Goal: Navigation & Orientation: Locate item on page

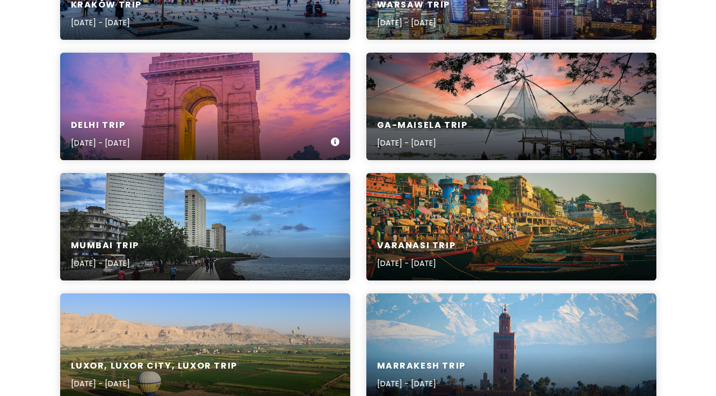
scroll to position [359, 0]
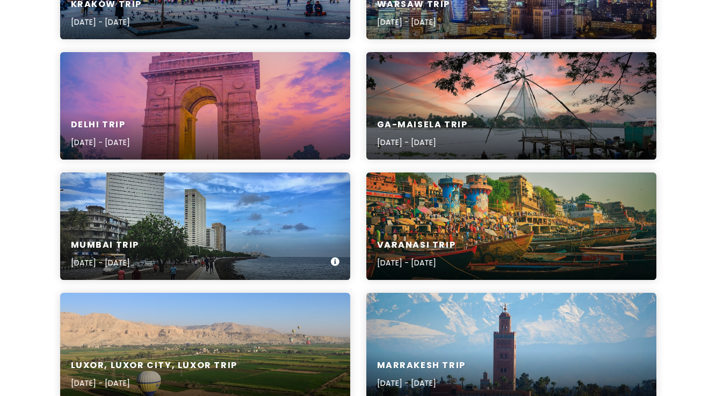
click at [214, 238] on div "Mumbai Trip [DATE] - [DATE]" at bounding box center [205, 254] width 290 height 51
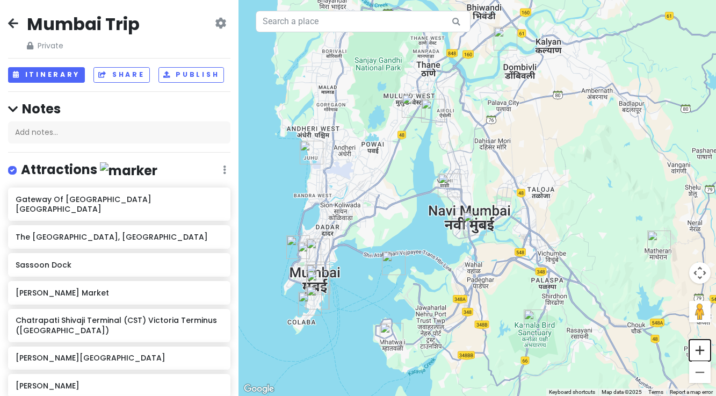
click at [696, 354] on button "Zoom in" at bounding box center [699, 349] width 21 height 21
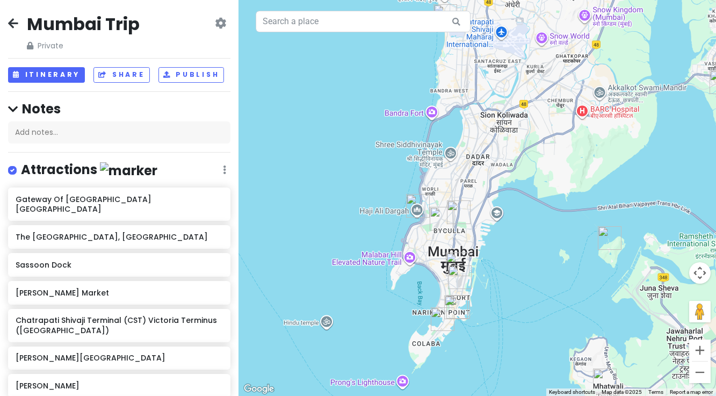
drag, startPoint x: 313, startPoint y: 296, endPoint x: 616, endPoint y: 195, distance: 319.4
click at [616, 195] on div at bounding box center [476, 198] width 477 height 396
click at [699, 353] on button "Zoom in" at bounding box center [699, 349] width 21 height 21
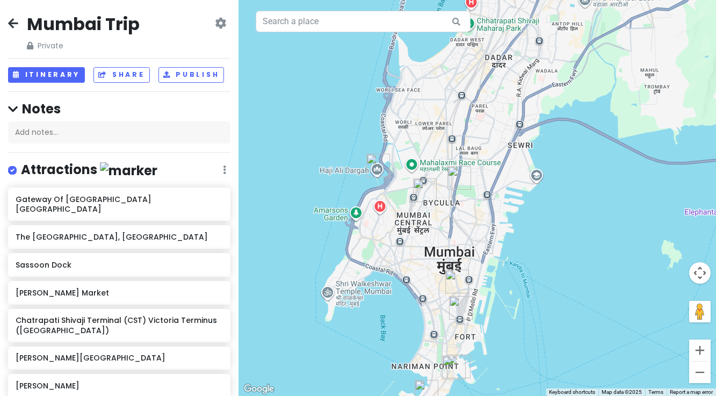
drag, startPoint x: 461, startPoint y: 326, endPoint x: 482, endPoint y: 259, distance: 70.3
click at [482, 259] on div at bounding box center [476, 198] width 477 height 396
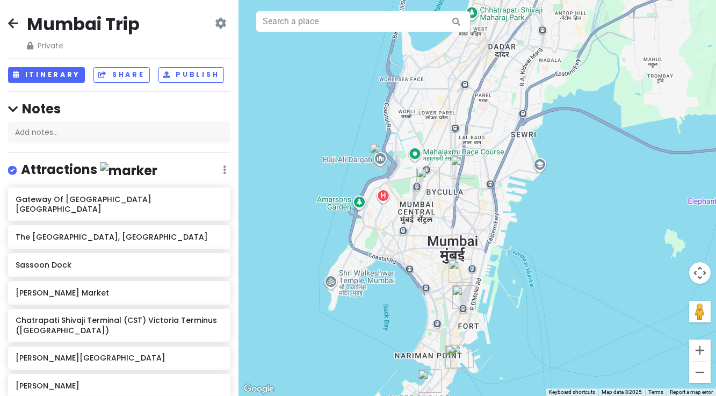
click at [426, 177] on img "Wockhardt Hospitals, Mumbai Central" at bounding box center [428, 180] width 24 height 24
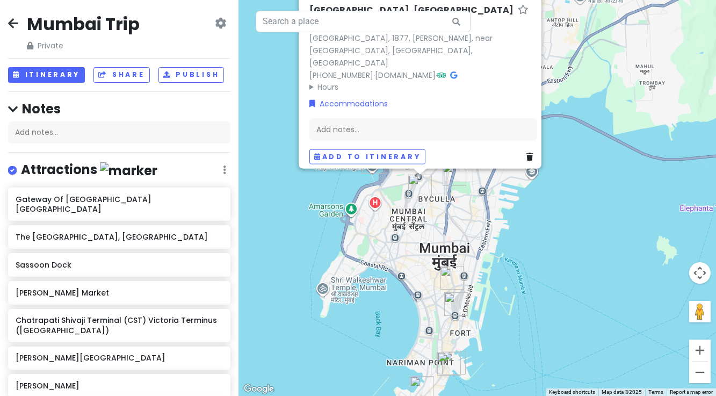
drag, startPoint x: 424, startPoint y: 322, endPoint x: 415, endPoint y: 269, distance: 53.8
click at [415, 269] on div "[GEOGRAPHIC_DATA], [GEOGRAPHIC_DATA] 4.7 (12,176) [GEOGRAPHIC_DATA], 1877, [PER…" at bounding box center [476, 198] width 477 height 396
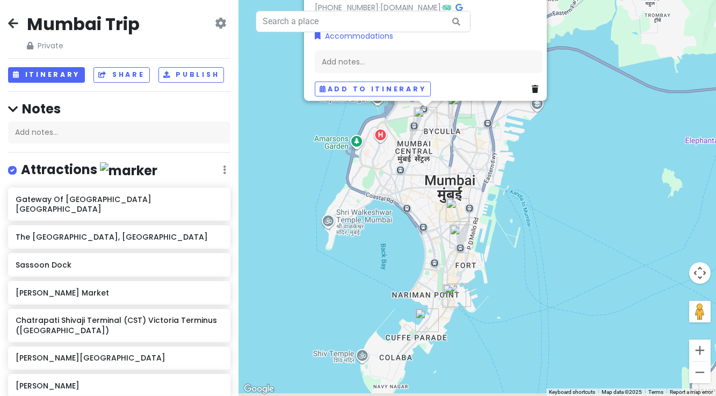
drag, startPoint x: 426, startPoint y: 352, endPoint x: 433, endPoint y: 278, distance: 74.9
click at [433, 277] on div "[GEOGRAPHIC_DATA], [GEOGRAPHIC_DATA] 4.7 (12,176) [GEOGRAPHIC_DATA], 1877, [PER…" at bounding box center [476, 198] width 477 height 396
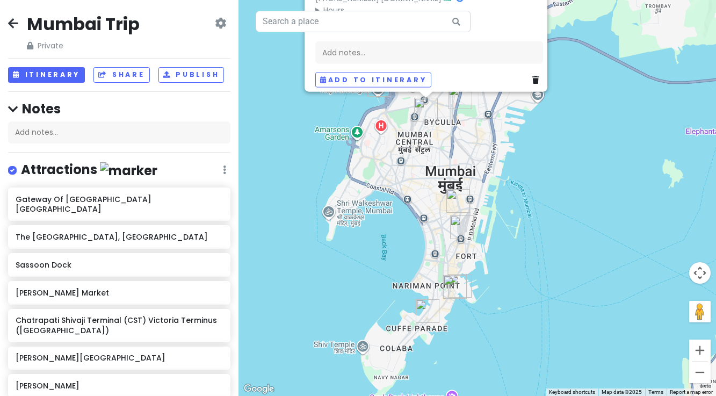
click at [450, 288] on img "The Taj Mahal Palace, Mumbai" at bounding box center [455, 287] width 24 height 24
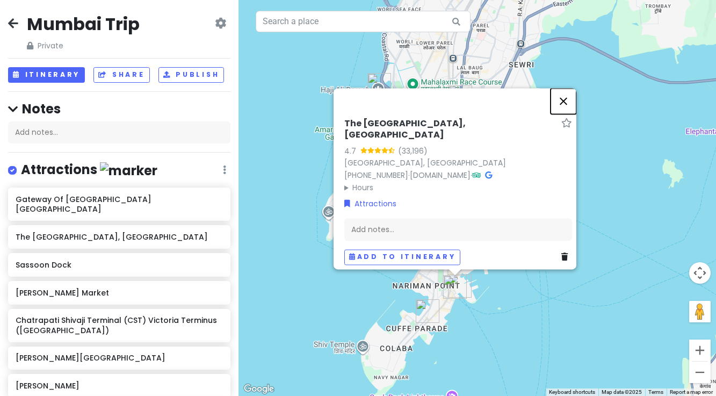
click at [566, 106] on button "Close" at bounding box center [563, 101] width 26 height 26
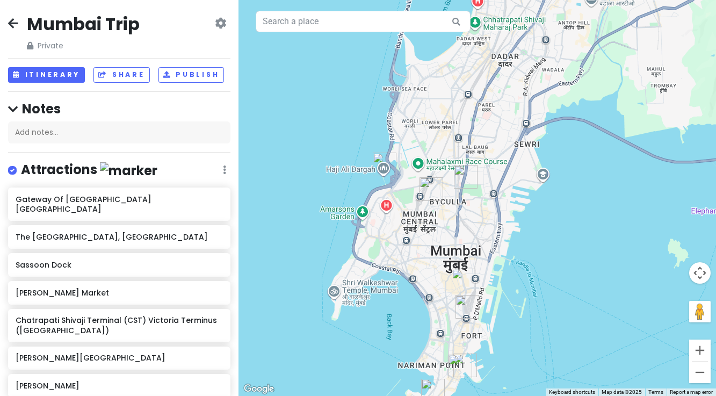
drag, startPoint x: 472, startPoint y: 131, endPoint x: 477, endPoint y: 212, distance: 80.7
click at [477, 212] on div at bounding box center [476, 198] width 477 height 396
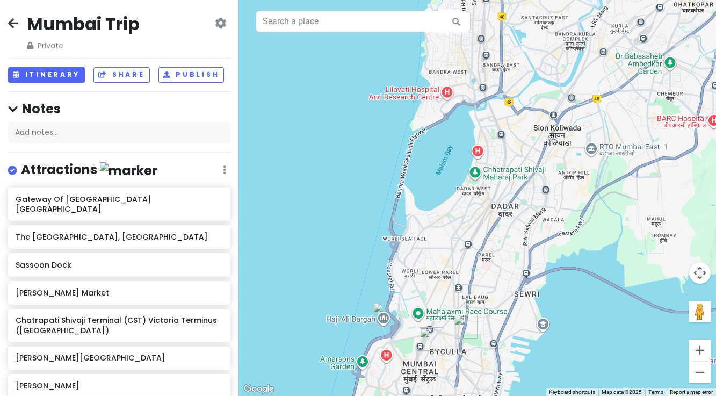
drag, startPoint x: 502, startPoint y: 140, endPoint x: 502, endPoint y: 291, distance: 151.4
click at [502, 291] on div at bounding box center [476, 198] width 477 height 396
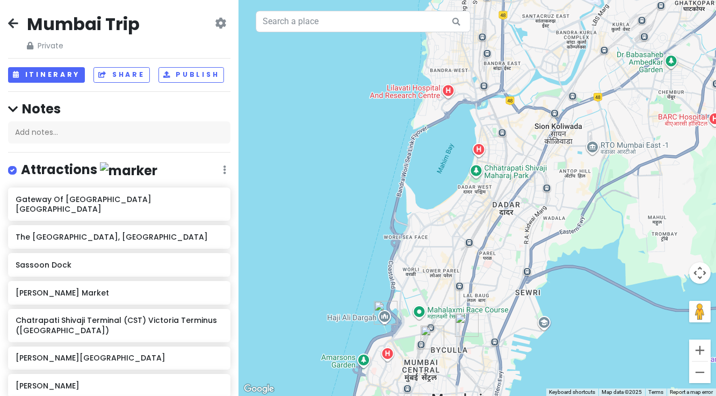
click at [387, 314] on img "Haji Ali Dargah" at bounding box center [386, 313] width 24 height 24
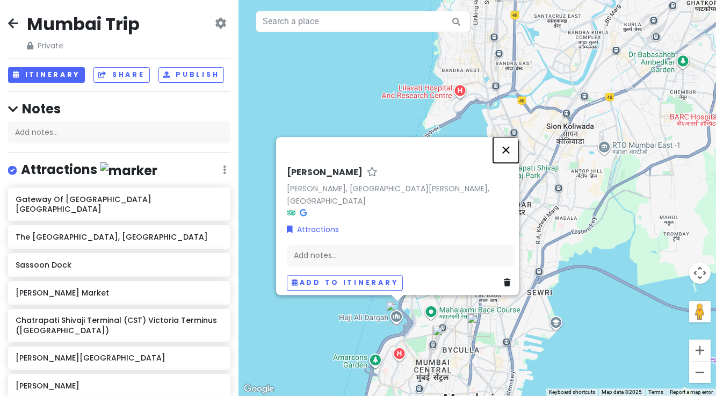
click at [508, 145] on button "Close" at bounding box center [506, 150] width 26 height 26
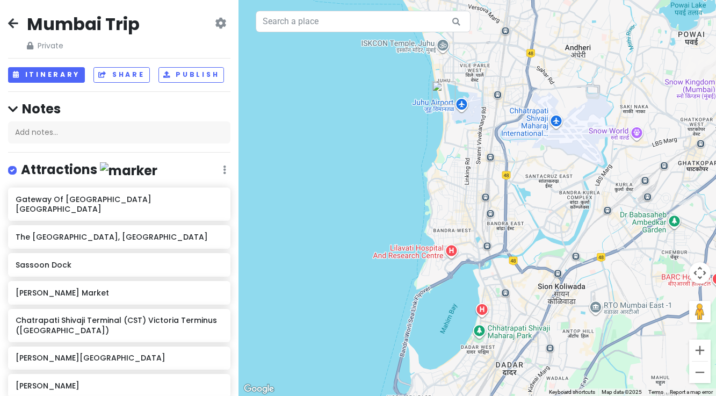
drag, startPoint x: 494, startPoint y: 183, endPoint x: 485, endPoint y: 345, distance: 161.8
click at [485, 345] on div at bounding box center [476, 198] width 477 height 396
click at [441, 98] on img "Juhu Beach" at bounding box center [444, 93] width 24 height 24
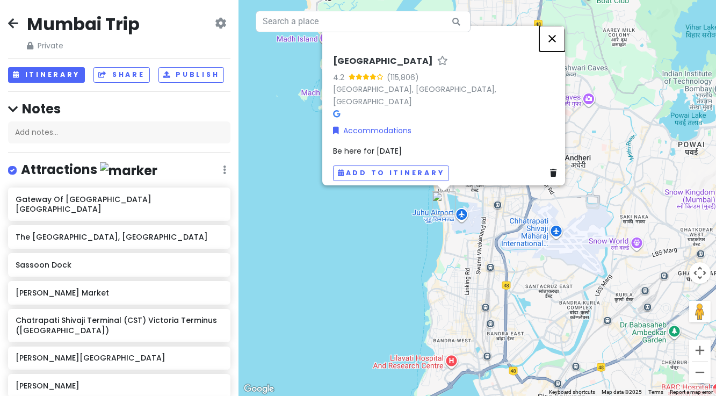
click at [557, 46] on button "Close" at bounding box center [552, 39] width 26 height 26
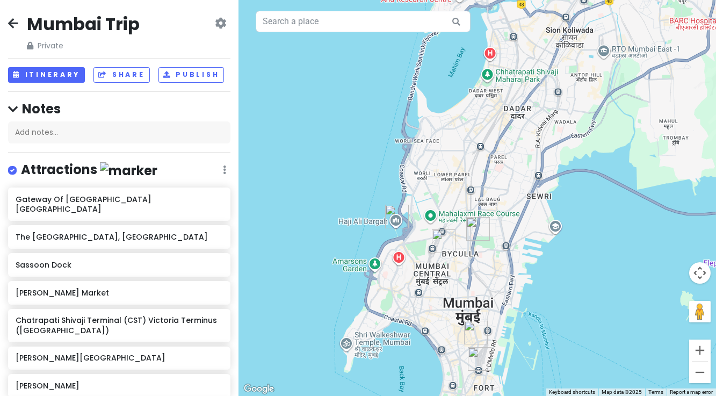
drag, startPoint x: 539, startPoint y: 348, endPoint x: 547, endPoint y: -18, distance: 366.3
click at [547, 0] on html "[GEOGRAPHIC_DATA] Trip Private Change Dates Make a Copy Delete Trip Go Pro ⚡️ G…" at bounding box center [358, 198] width 716 height 396
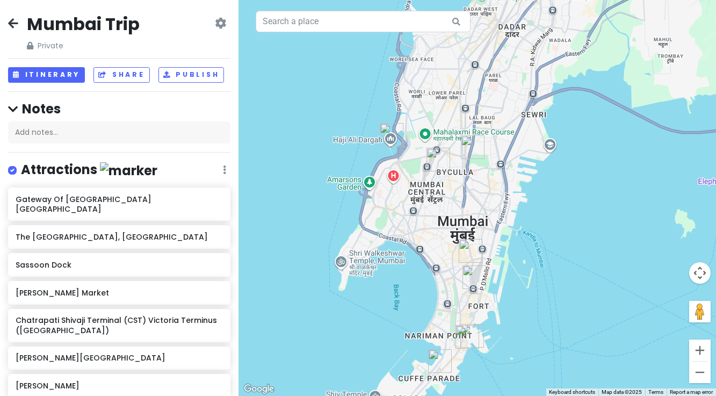
drag, startPoint x: 508, startPoint y: 229, endPoint x: 503, endPoint y: 148, distance: 81.8
click at [503, 148] on div at bounding box center [476, 198] width 477 height 396
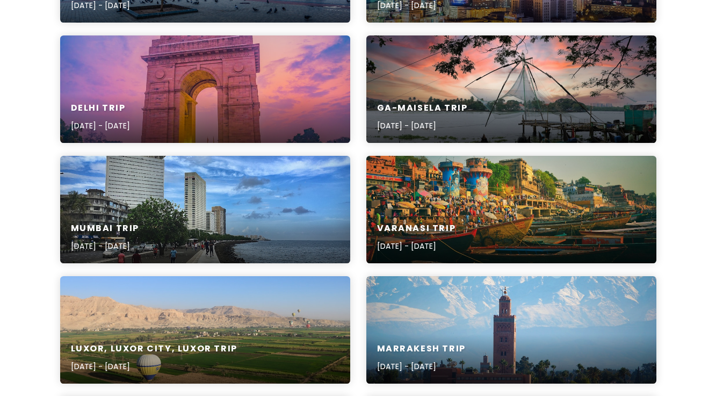
scroll to position [377, 0]
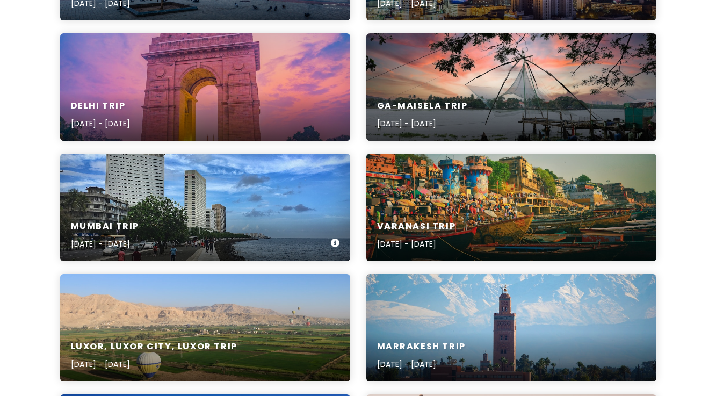
click at [197, 205] on div "Mumbai Trip [DATE] - [DATE]" at bounding box center [205, 207] width 290 height 107
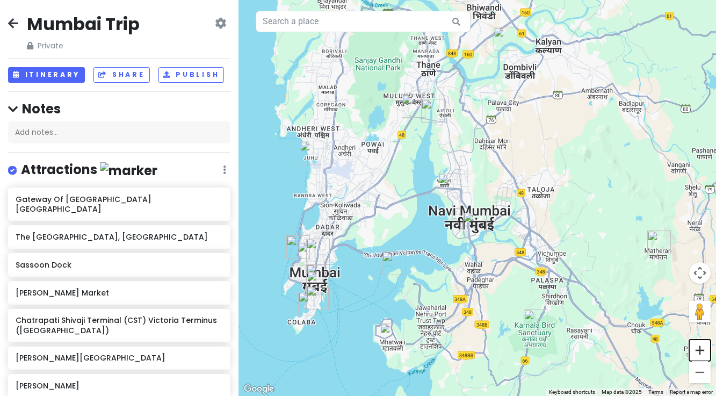
click at [698, 355] on button "Zoom in" at bounding box center [699, 349] width 21 height 21
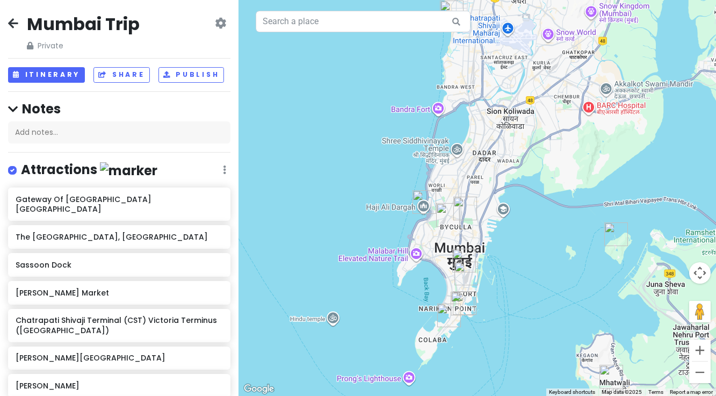
drag, startPoint x: 325, startPoint y: 289, endPoint x: 626, endPoint y: 183, distance: 319.1
click at [626, 183] on div at bounding box center [476, 198] width 477 height 396
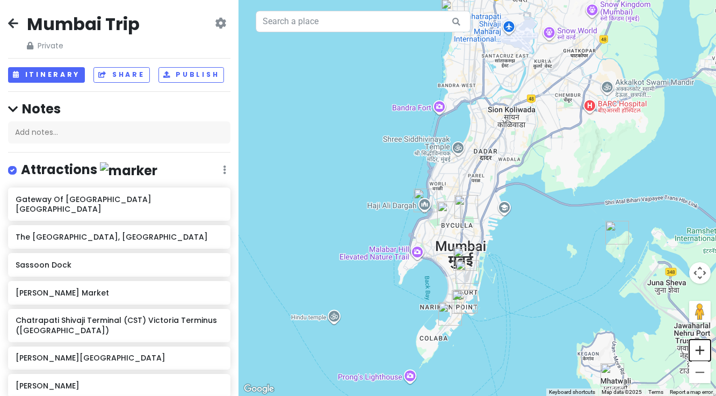
click at [702, 351] on button "Zoom in" at bounding box center [699, 349] width 21 height 21
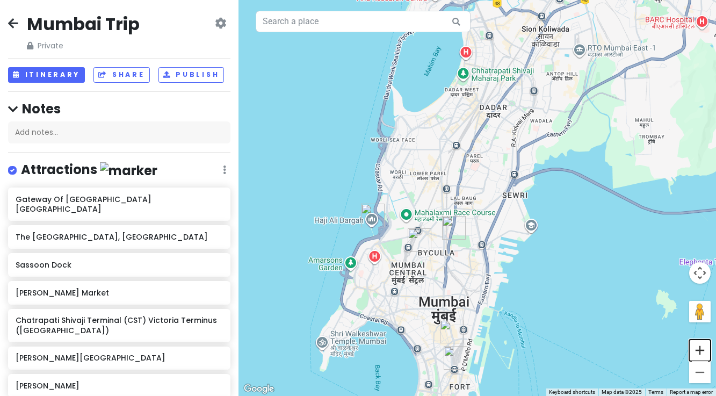
click at [702, 351] on button "Zoom in" at bounding box center [699, 349] width 21 height 21
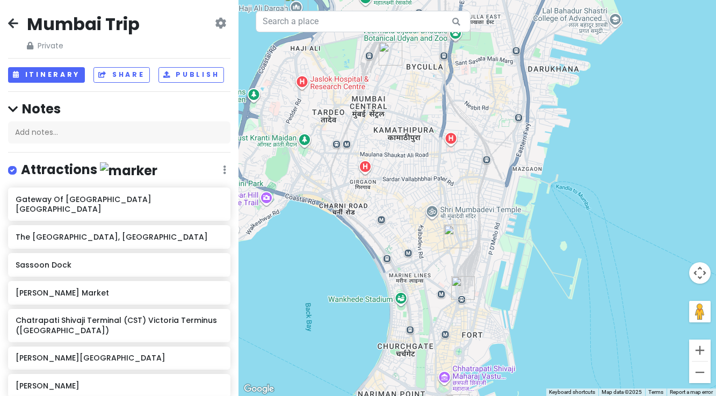
drag, startPoint x: 444, startPoint y: 361, endPoint x: 474, endPoint y: 120, distance: 243.4
click at [474, 120] on div at bounding box center [476, 198] width 477 height 396
click at [455, 234] on img "Crawford Market" at bounding box center [456, 236] width 24 height 24
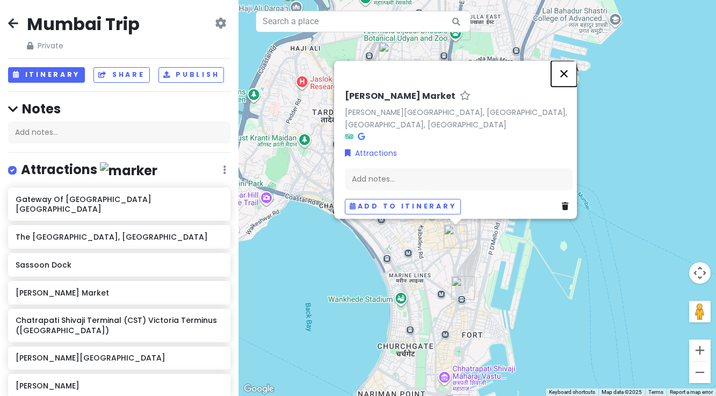
click at [571, 61] on button "Close" at bounding box center [564, 74] width 26 height 26
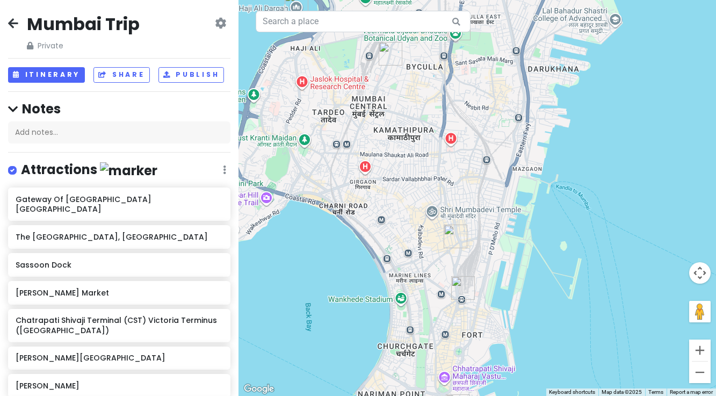
click at [463, 286] on img "Chatrapati Shivaji Terminal (CST) Victoria Terminus (VT)" at bounding box center [463, 288] width 24 height 24
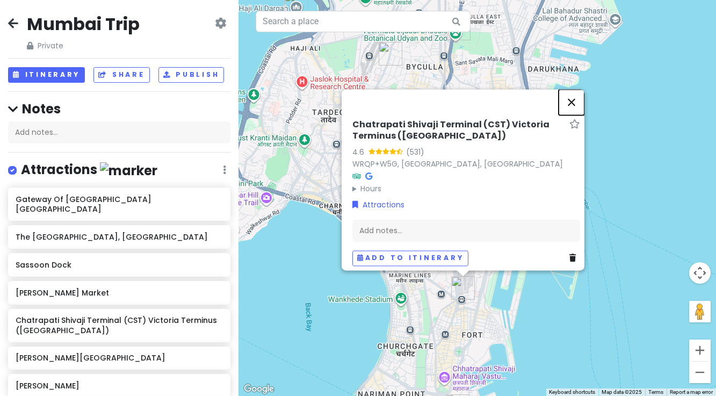
click at [577, 89] on button "Close" at bounding box center [571, 102] width 26 height 26
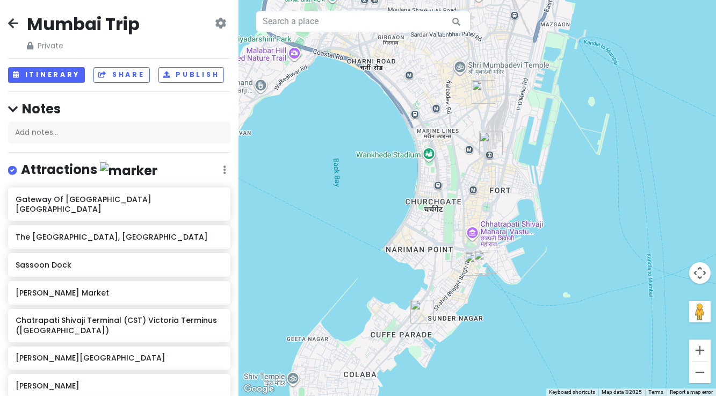
drag, startPoint x: 484, startPoint y: 313, endPoint x: 512, endPoint y: 170, distance: 145.5
click at [512, 170] on div at bounding box center [476, 198] width 477 height 396
click at [475, 264] on img "The Taj Mahal Palace, Mumbai" at bounding box center [476, 264] width 24 height 24
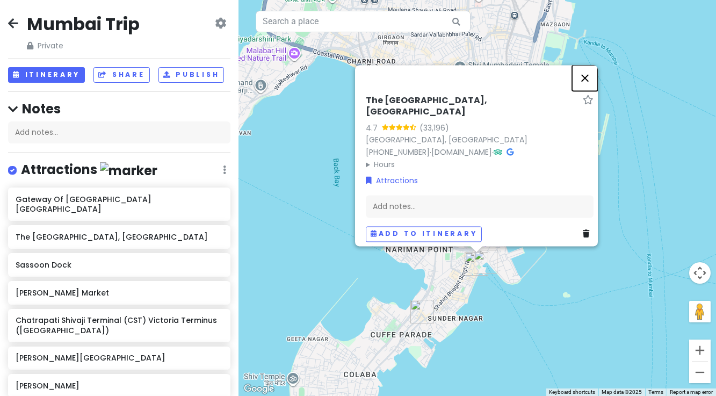
click at [588, 82] on button "Close" at bounding box center [585, 78] width 26 height 26
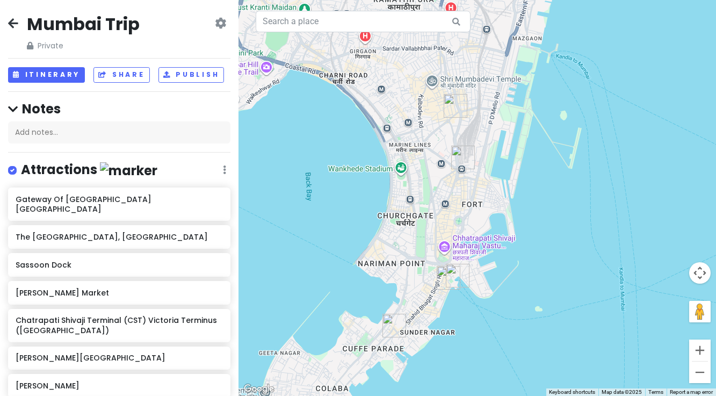
drag, startPoint x: 438, startPoint y: 289, endPoint x: 409, endPoint y: 304, distance: 32.2
click at [409, 304] on div at bounding box center [476, 198] width 477 height 396
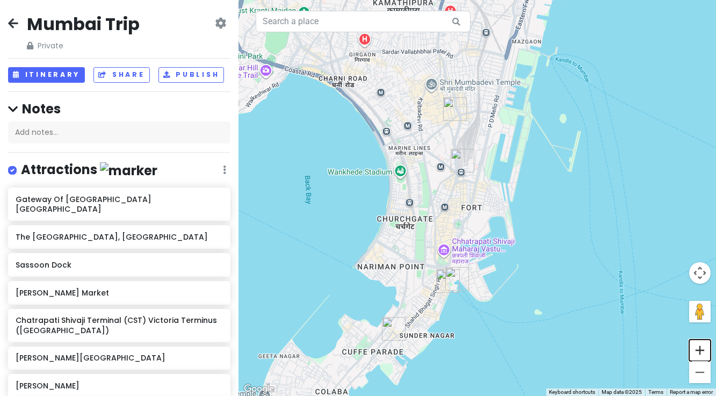
click at [703, 352] on button "Zoom in" at bounding box center [699, 349] width 21 height 21
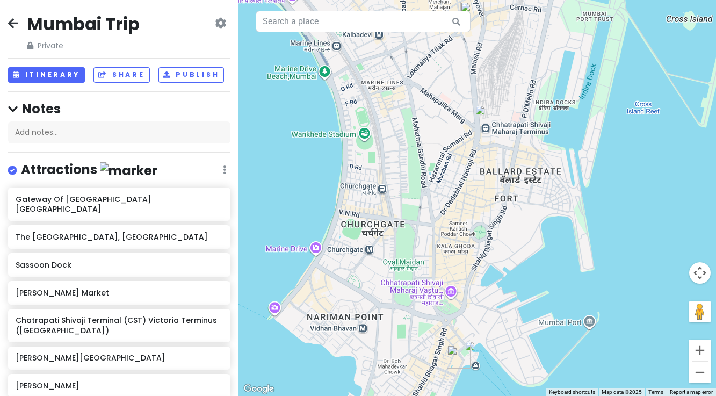
drag, startPoint x: 427, startPoint y: 284, endPoint x: 469, endPoint y: 264, distance: 46.1
click at [469, 264] on div at bounding box center [476, 198] width 477 height 396
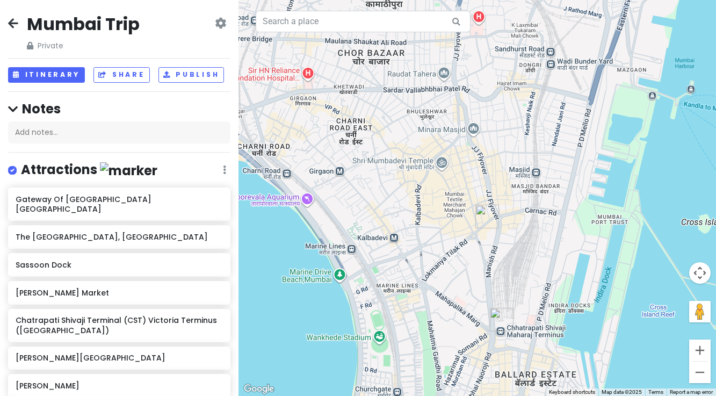
drag, startPoint x: 444, startPoint y: 179, endPoint x: 459, endPoint y: 377, distance: 198.7
click at [459, 377] on div at bounding box center [476, 198] width 477 height 396
drag, startPoint x: 384, startPoint y: 167, endPoint x: 390, endPoint y: 217, distance: 50.8
click at [388, 213] on div at bounding box center [476, 198] width 477 height 396
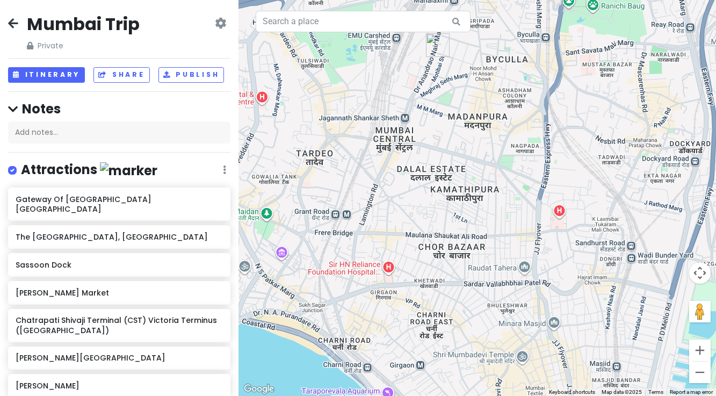
drag, startPoint x: 425, startPoint y: 152, endPoint x: 488, endPoint y: 248, distance: 114.4
click at [488, 248] on div at bounding box center [476, 198] width 477 height 396
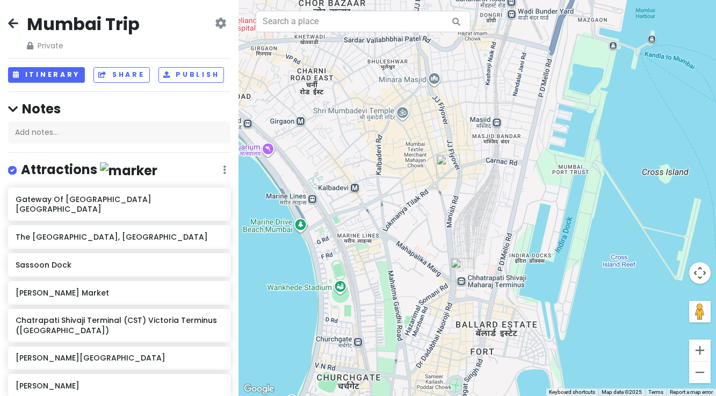
drag, startPoint x: 506, startPoint y: 280, endPoint x: 398, endPoint y: 30, distance: 272.5
click at [398, 30] on div "Keyboard shortcuts Map Data Map data ©2025 Map data ©2025 200 m Click to toggle…" at bounding box center [476, 198] width 477 height 396
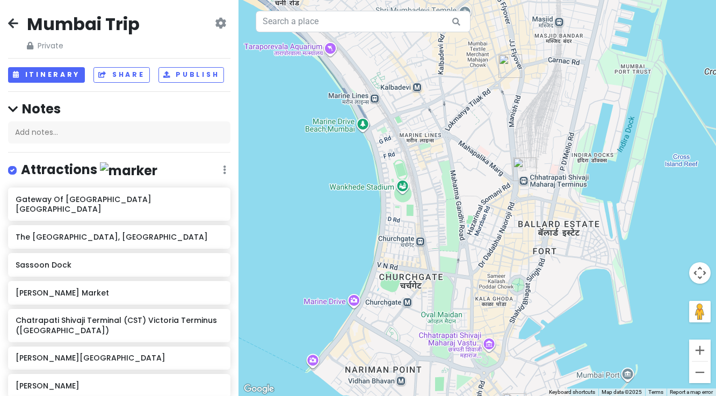
drag, startPoint x: 435, startPoint y: 306, endPoint x: 498, endPoint y: 206, distance: 118.7
click at [498, 206] on div at bounding box center [476, 198] width 477 height 396
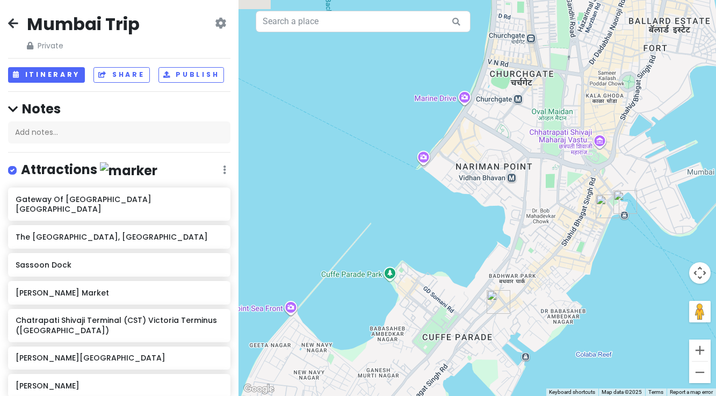
drag, startPoint x: 494, startPoint y: 262, endPoint x: 605, endPoint y: 62, distance: 228.6
click at [605, 62] on div at bounding box center [476, 198] width 477 height 396
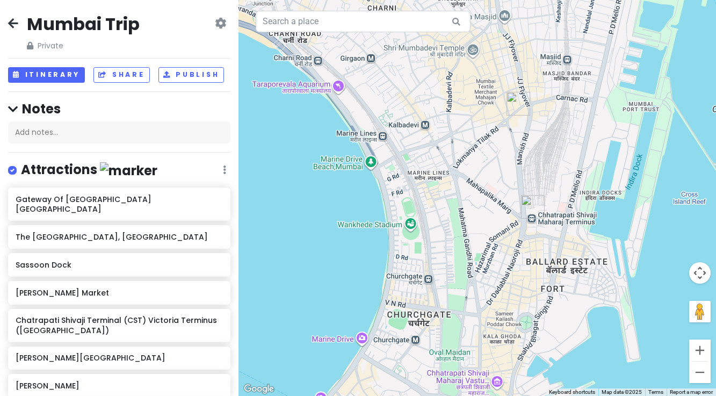
drag, startPoint x: 554, startPoint y: 203, endPoint x: 449, endPoint y: 440, distance: 259.2
click at [449, 395] on html "Mumbai Trip Private Change Dates Make a Copy Delete Trip Go Pro ⚡️ Give Feedbac…" at bounding box center [358, 198] width 716 height 396
click at [700, 374] on button "Zoom out" at bounding box center [699, 371] width 21 height 21
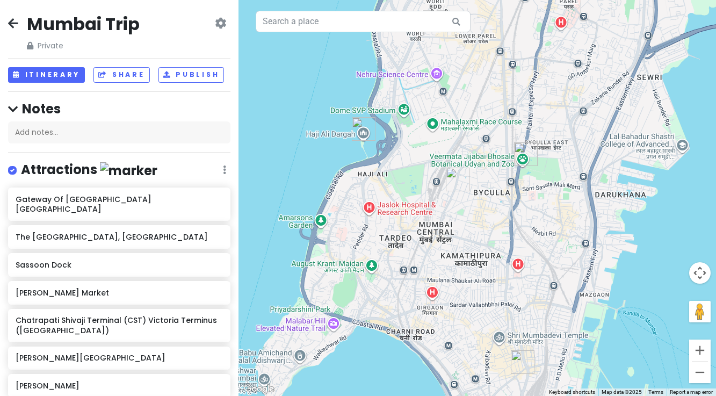
drag, startPoint x: 469, startPoint y: 178, endPoint x: 493, endPoint y: 396, distance: 219.9
click at [493, 395] on html "Mumbai Trip Private Change Dates Make a Copy Delete Trip Go Pro ⚡️ Give Feedbac…" at bounding box center [358, 198] width 716 height 396
click at [362, 124] on img "Haji Ali Dargah" at bounding box center [364, 130] width 24 height 24
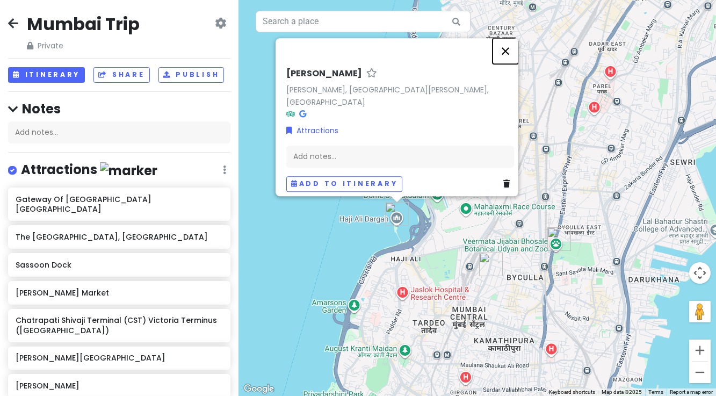
click at [511, 46] on button "Close" at bounding box center [505, 51] width 26 height 26
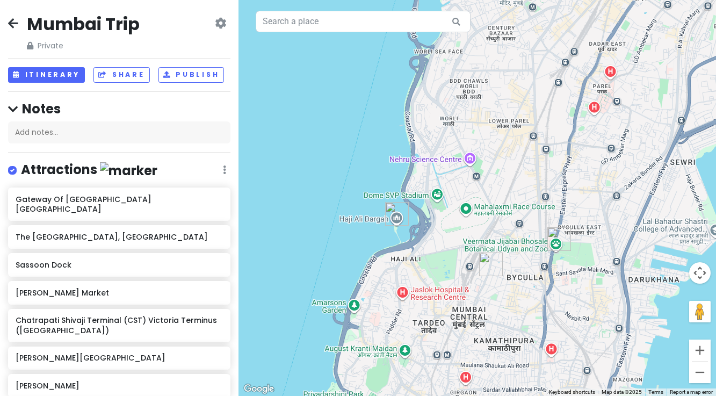
click at [556, 237] on img "Dr. Bhau Daji Lad Museum" at bounding box center [559, 239] width 24 height 24
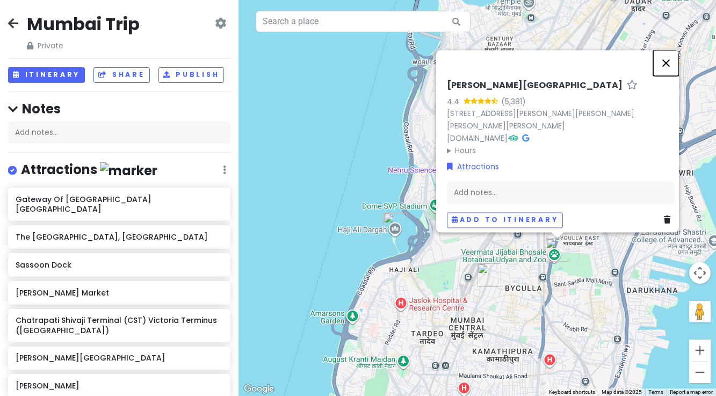
click at [667, 50] on button "Close" at bounding box center [666, 63] width 26 height 26
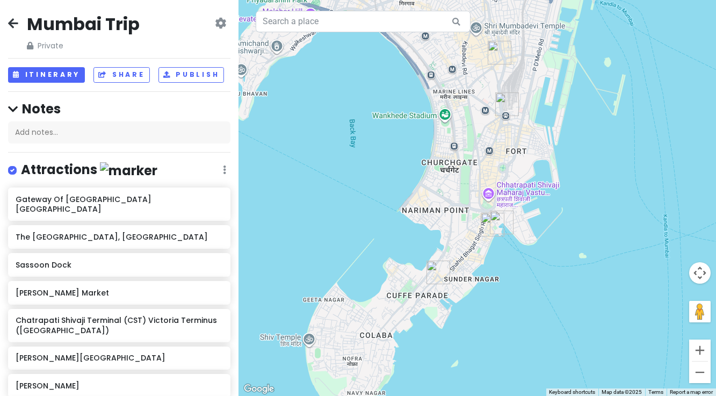
drag, startPoint x: 582, startPoint y: 321, endPoint x: 526, endPoint y: -85, distance: 409.7
click at [526, 0] on html "Mumbai Trip Private Change Dates Make a Copy Delete Trip Go Pro ⚡️ Give Feedbac…" at bounding box center [358, 198] width 716 height 396
click at [694, 373] on button "Zoom out" at bounding box center [699, 371] width 21 height 21
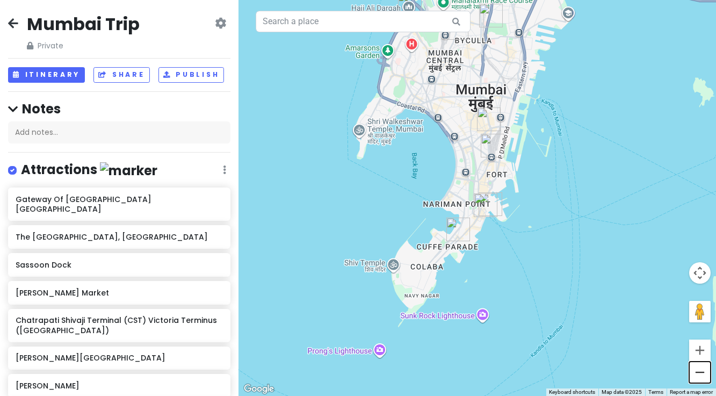
click at [694, 373] on button "Zoom out" at bounding box center [699, 371] width 21 height 21
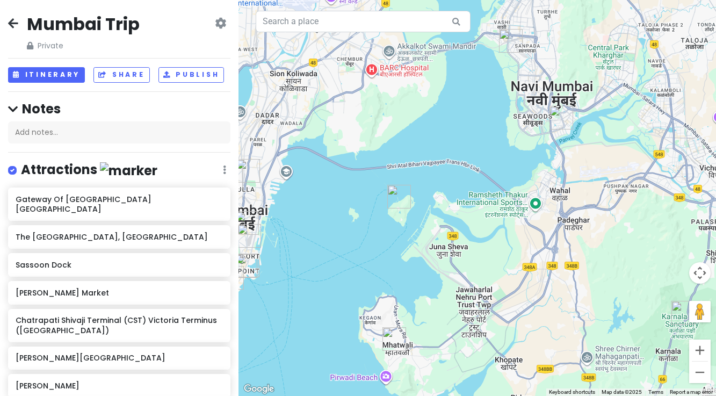
drag, startPoint x: 621, startPoint y: 180, endPoint x: 382, endPoint y: 250, distance: 248.4
click at [382, 250] on div at bounding box center [476, 198] width 477 height 396
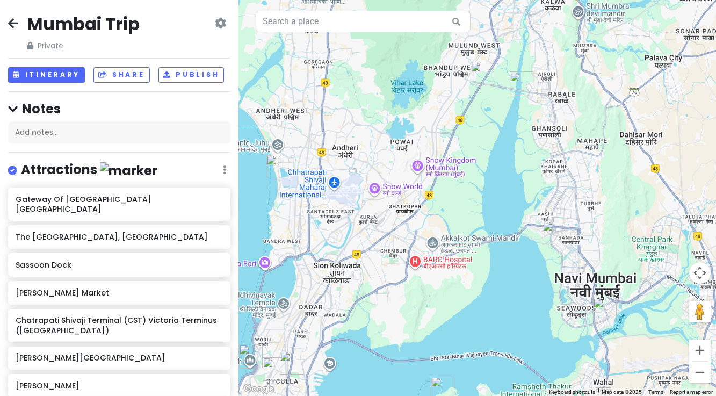
drag, startPoint x: 593, startPoint y: 174, endPoint x: 634, endPoint y: 367, distance: 197.1
click at [635, 367] on div at bounding box center [476, 198] width 477 height 396
